Goal: Information Seeking & Learning: Learn about a topic

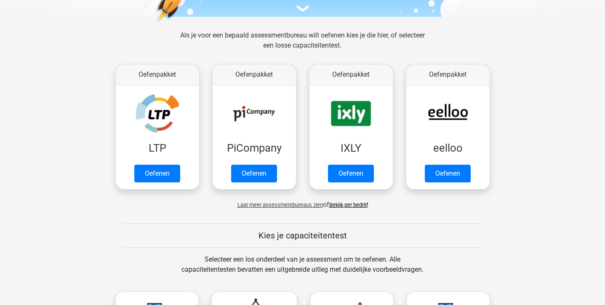
scroll to position [104, 0]
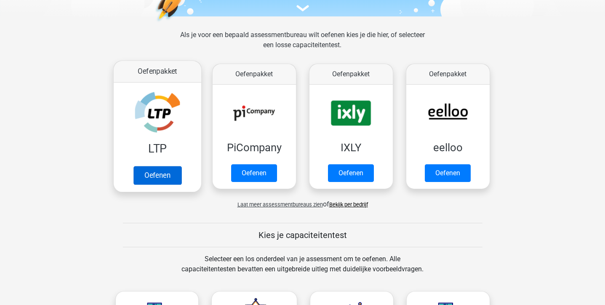
click at [158, 171] on link "Oefenen" at bounding box center [157, 175] width 48 height 19
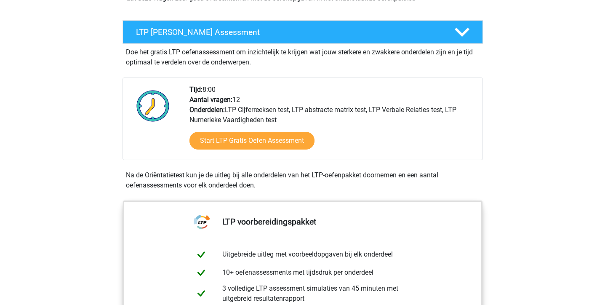
scroll to position [137, 0]
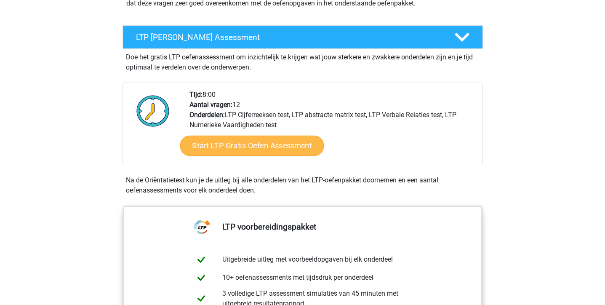
click at [235, 148] on link "Start LTP Gratis Oefen Assessment" at bounding box center [252, 146] width 144 height 20
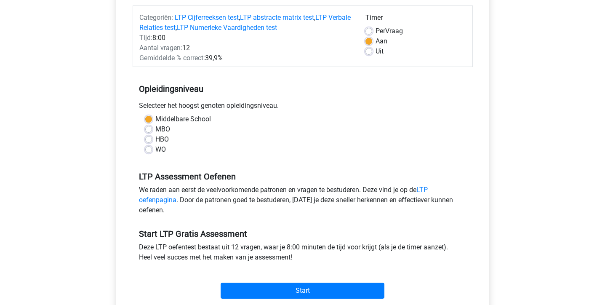
scroll to position [115, 0]
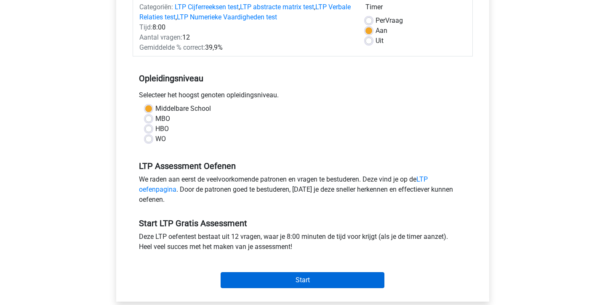
click at [301, 281] on input "Start" at bounding box center [303, 280] width 164 height 16
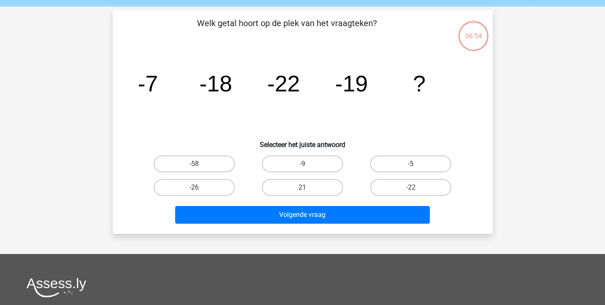
scroll to position [29, 0]
click at [207, 161] on label "-58" at bounding box center [194, 163] width 81 height 17
click at [200, 164] on input "-58" at bounding box center [196, 166] width 5 height 5
radio input "true"
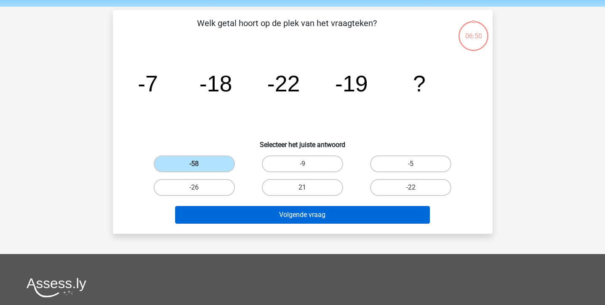
click at [285, 217] on button "Volgende vraag" at bounding box center [302, 215] width 255 height 18
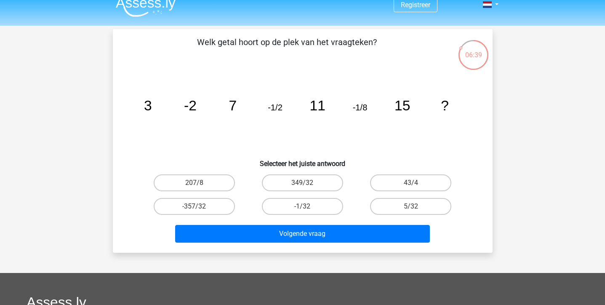
scroll to position [10, 0]
click at [293, 210] on label "-1/32" at bounding box center [302, 206] width 81 height 17
click at [302, 210] on input "-1/32" at bounding box center [304, 208] width 5 height 5
radio input "true"
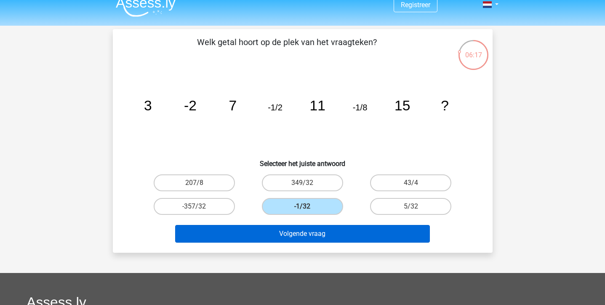
click at [296, 237] on button "Volgende vraag" at bounding box center [302, 234] width 255 height 18
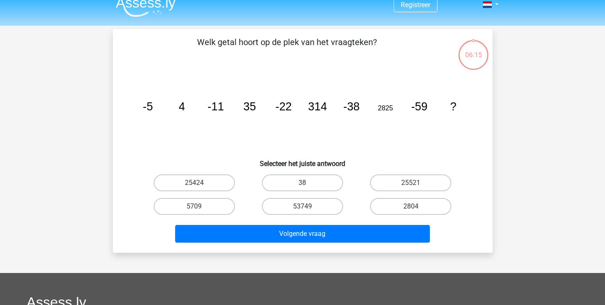
scroll to position [39, 0]
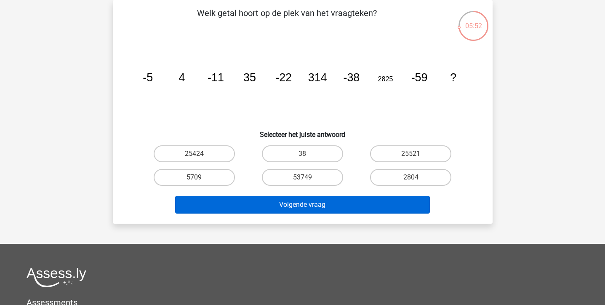
click at [300, 205] on button "Volgende vraag" at bounding box center [302, 205] width 255 height 18
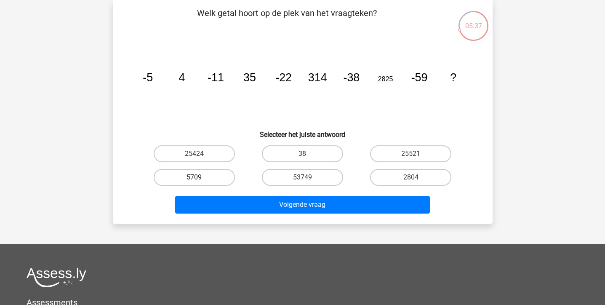
click at [227, 176] on label "5709" at bounding box center [194, 177] width 81 height 17
click at [200, 177] on input "5709" at bounding box center [196, 179] width 5 height 5
radio input "true"
click at [254, 214] on div "Volgende vraag" at bounding box center [302, 206] width 325 height 21
click at [229, 179] on label "5709" at bounding box center [194, 177] width 81 height 17
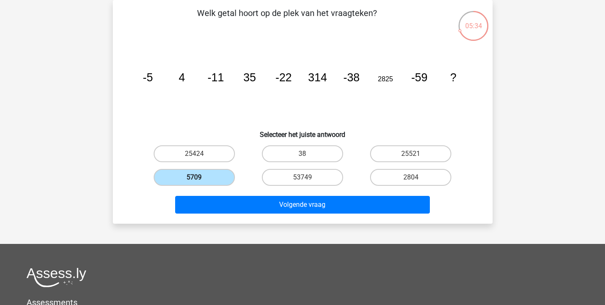
click at [200, 179] on input "5709" at bounding box center [196, 179] width 5 height 5
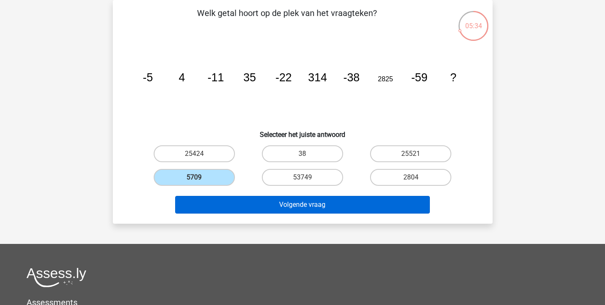
click at [220, 197] on button "Volgende vraag" at bounding box center [302, 205] width 255 height 18
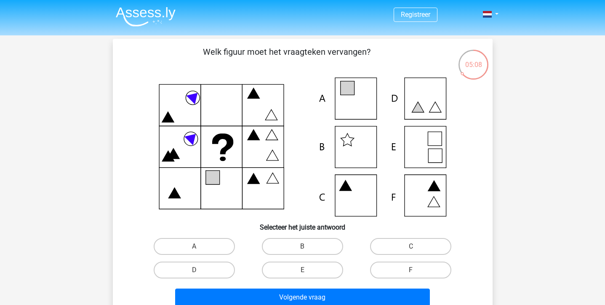
scroll to position [0, 0]
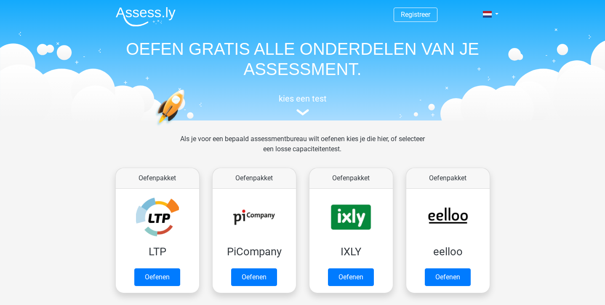
scroll to position [104, 0]
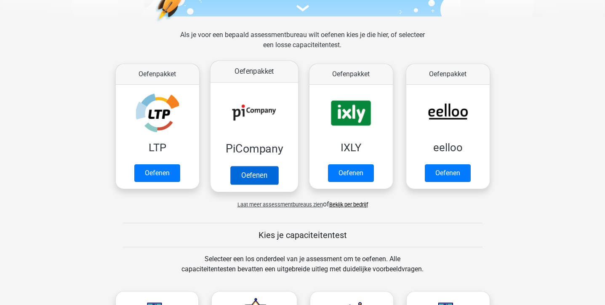
click at [256, 171] on link "Oefenen" at bounding box center [254, 175] width 48 height 19
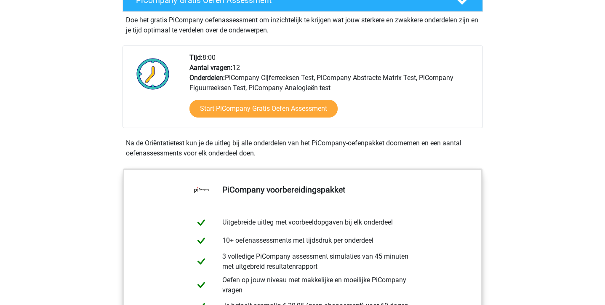
scroll to position [183, 0]
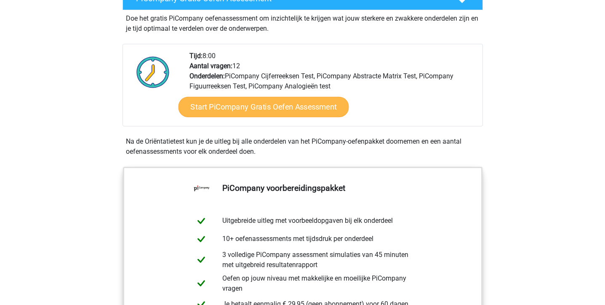
click at [244, 117] on link "Start PiCompany Gratis Oefen Assessment" at bounding box center [263, 107] width 171 height 20
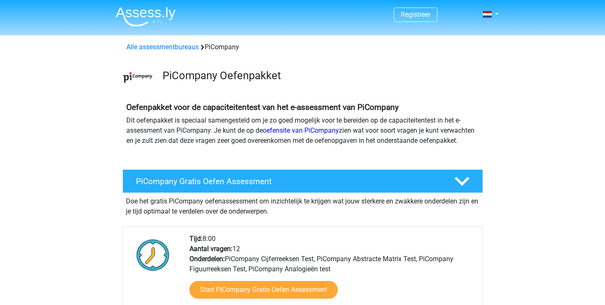
scroll to position [0, 0]
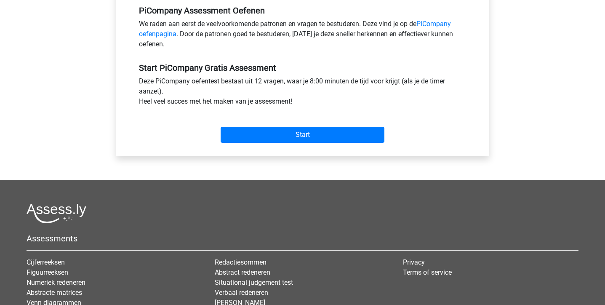
scroll to position [271, 0]
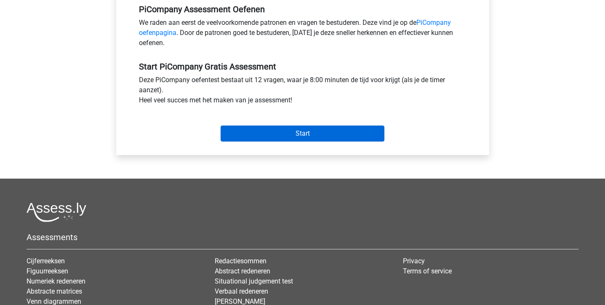
click at [266, 141] on input "Start" at bounding box center [303, 133] width 164 height 16
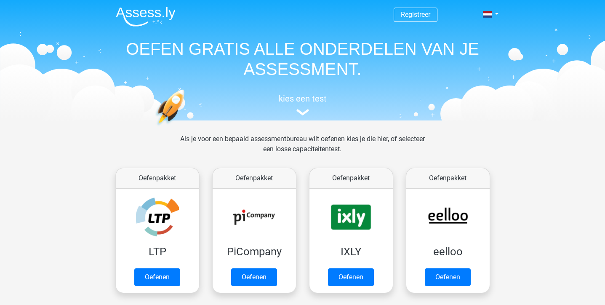
scroll to position [104, 0]
